Goal: Transaction & Acquisition: Purchase product/service

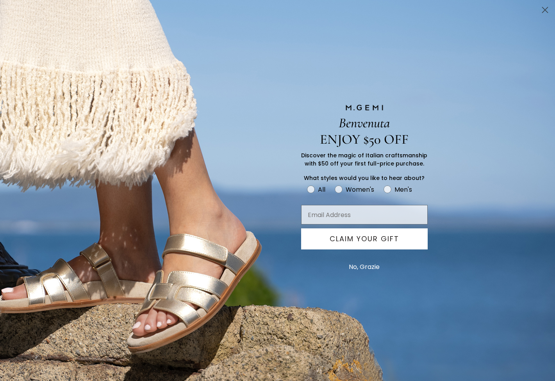
scroll to position [494, 0]
click at [546, 9] on icon "Close dialog" at bounding box center [544, 9] width 5 height 5
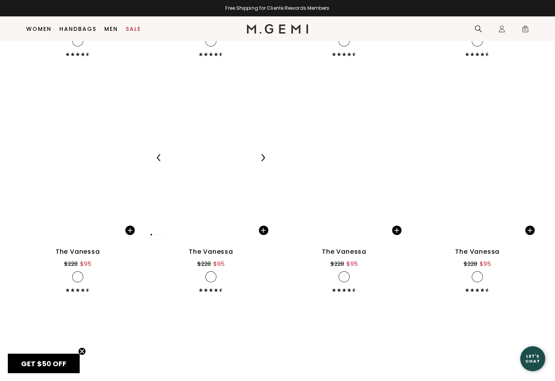
scroll to position [2660, 0]
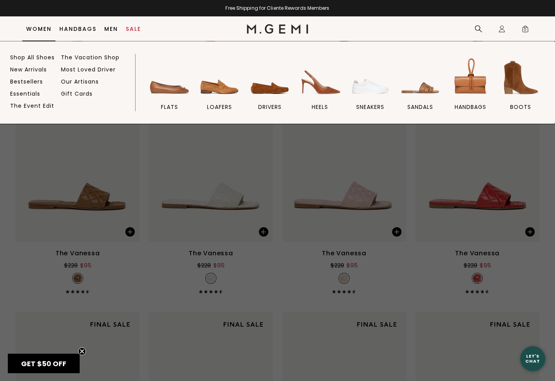
click at [39, 27] on link "Women" at bounding box center [38, 29] width 25 height 6
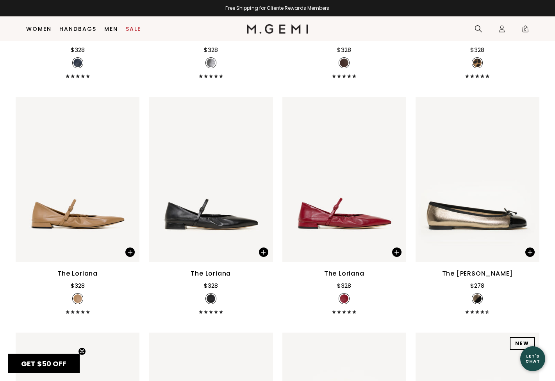
scroll to position [2812, 0]
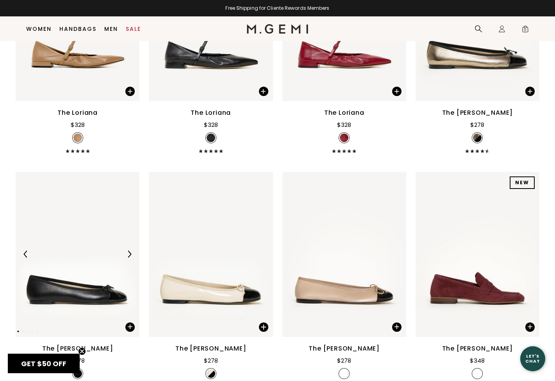
click at [68, 299] on img at bounding box center [78, 254] width 124 height 165
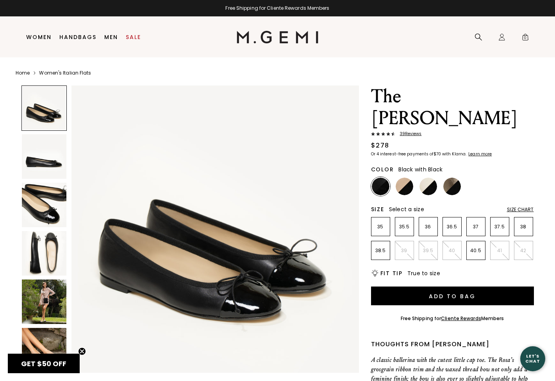
click at [39, 314] on img at bounding box center [44, 302] width 45 height 45
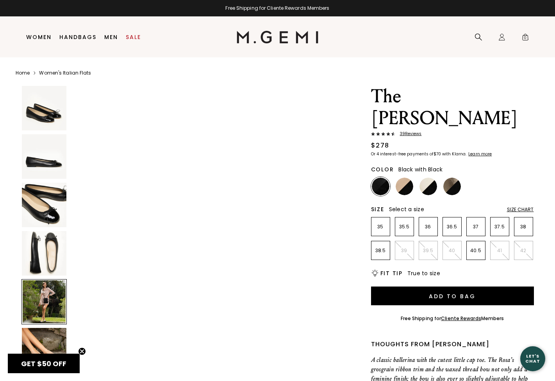
scroll to position [1181, 0]
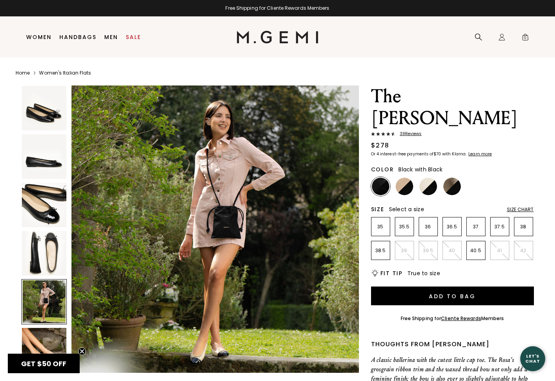
click at [41, 339] on img at bounding box center [44, 350] width 45 height 45
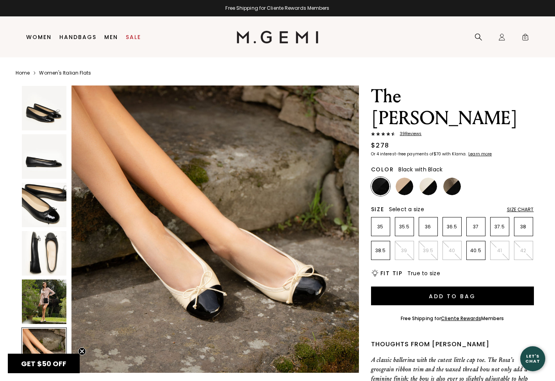
scroll to position [1475, 0]
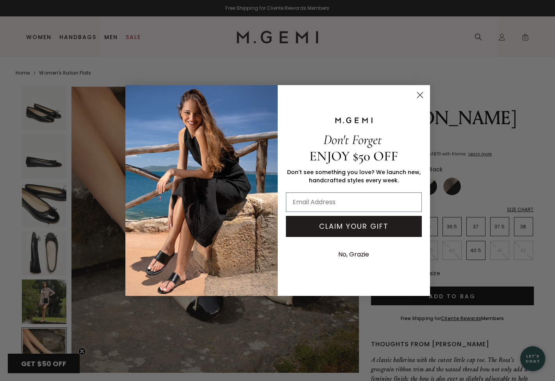
click at [416, 95] on circle "Close dialog" at bounding box center [419, 95] width 13 height 13
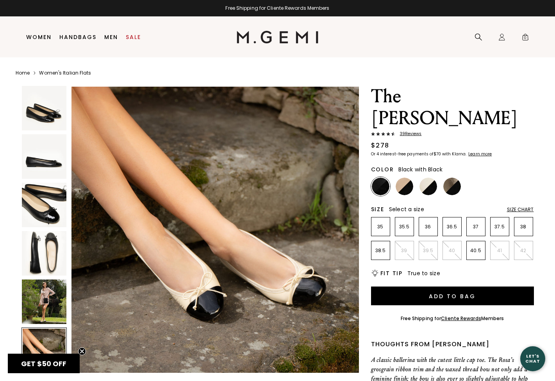
scroll to position [0, 0]
